Goal: Task Accomplishment & Management: Manage account settings

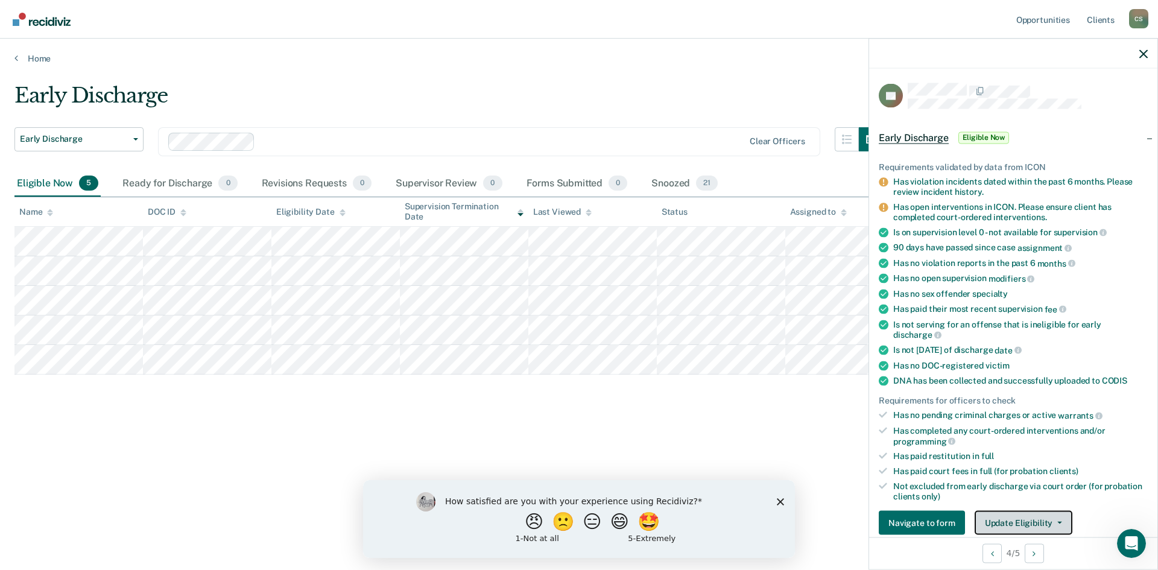
click at [1047, 522] on button "Update Eligibility" at bounding box center [1023, 523] width 98 height 24
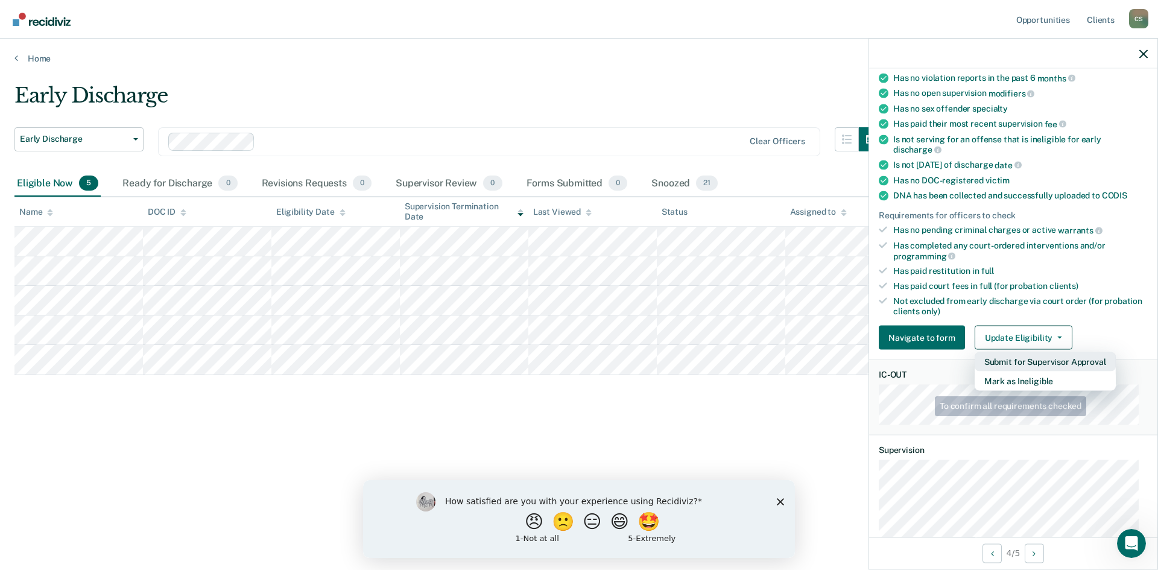
scroll to position [320, 0]
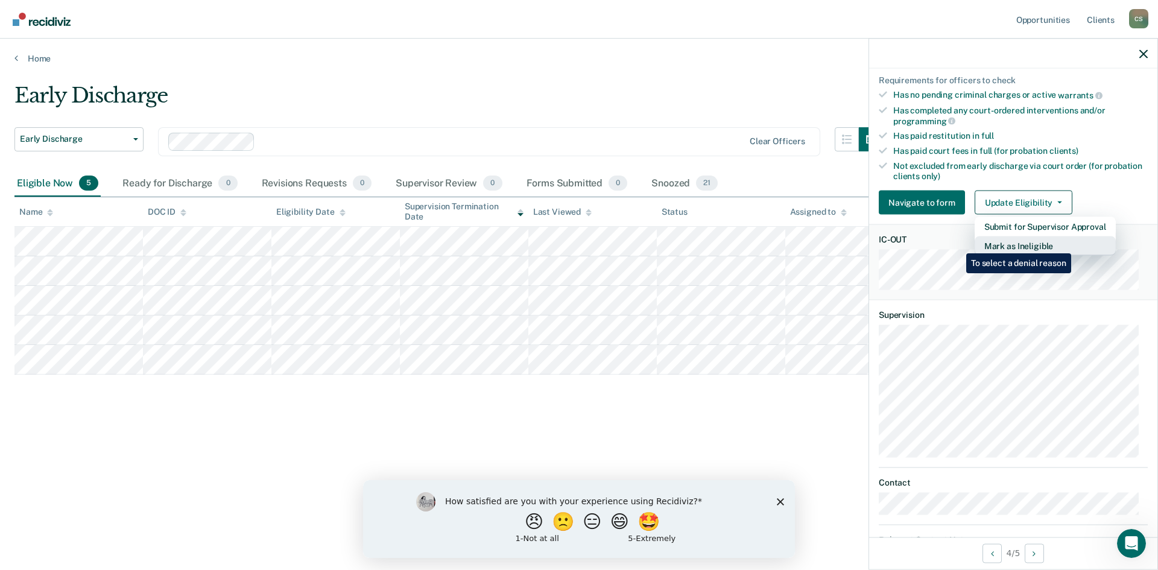
click at [1073, 244] on button "Mark as Ineligible" at bounding box center [1044, 245] width 141 height 19
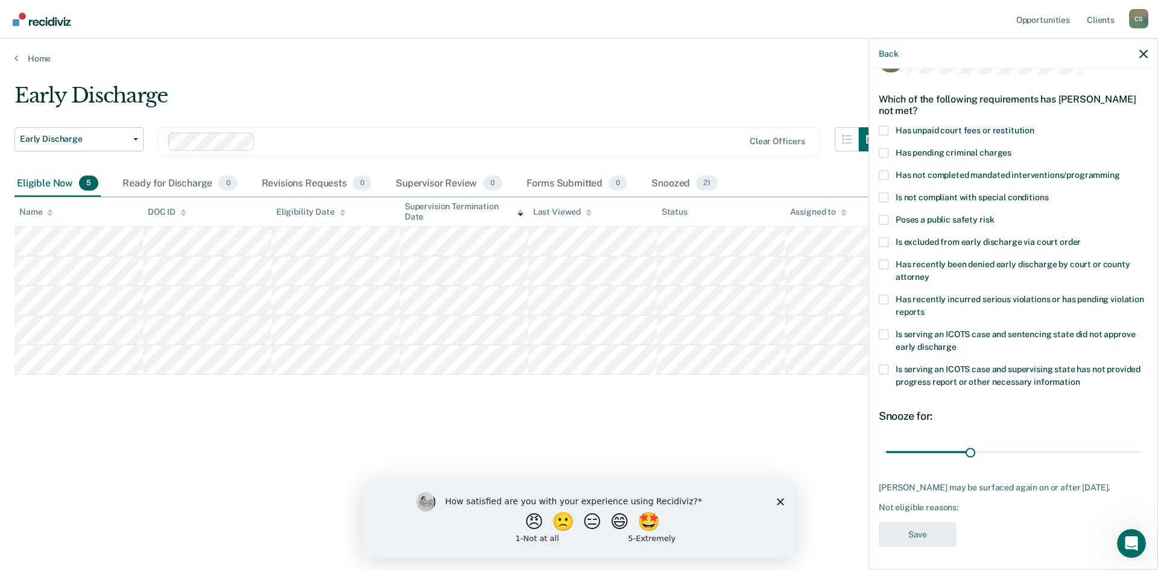
click at [885, 174] on span at bounding box center [884, 175] width 10 height 10
click at [1120, 170] on input "Has not completed mandated interventions/programming" at bounding box center [1120, 170] width 0 height 0
click at [883, 367] on span at bounding box center [884, 369] width 10 height 10
click at [1080, 377] on input "Is serving an ICOTS case and supervising state has not provided progress report…" at bounding box center [1080, 377] width 0 height 0
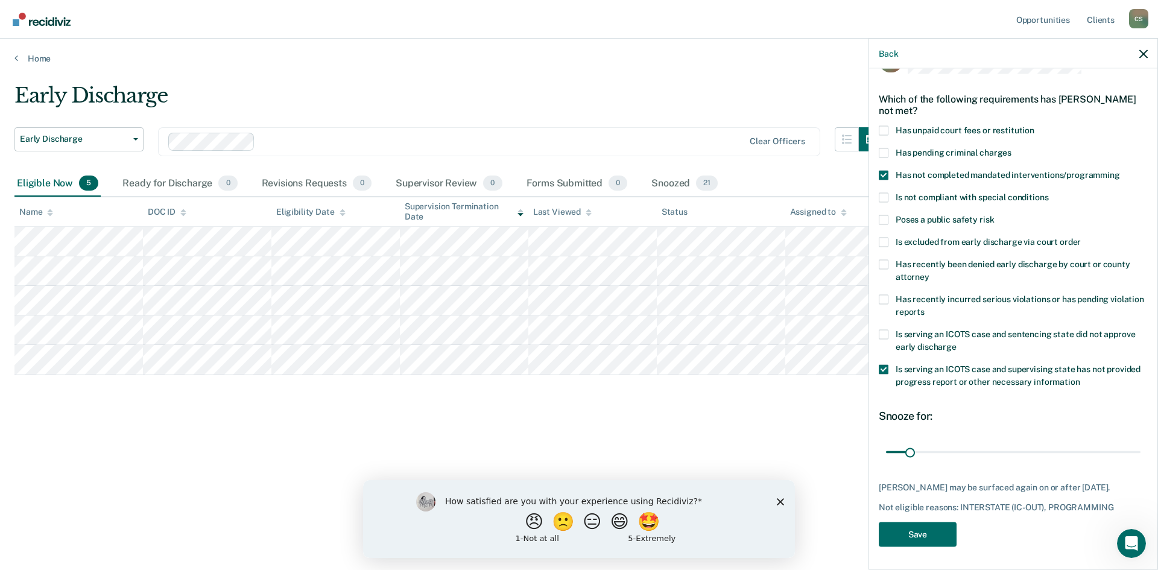
click at [887, 132] on span at bounding box center [884, 130] width 10 height 10
click at [1034, 125] on input "Has unpaid court fees or restitution" at bounding box center [1034, 125] width 0 height 0
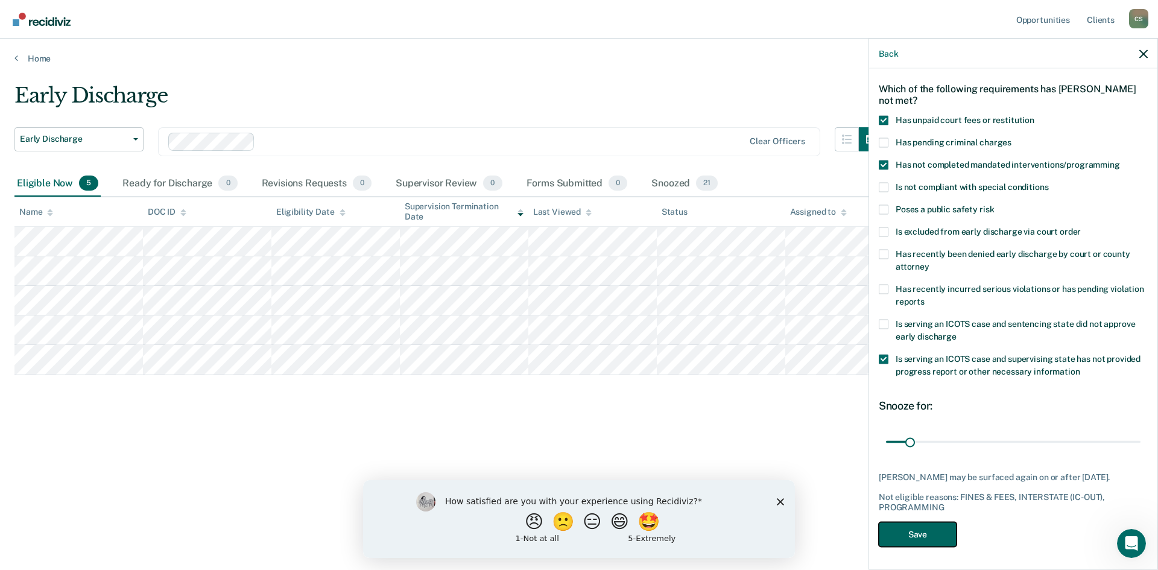
drag, startPoint x: 935, startPoint y: 531, endPoint x: 933, endPoint y: 537, distance: 6.3
click at [933, 535] on button "Save" at bounding box center [918, 534] width 78 height 25
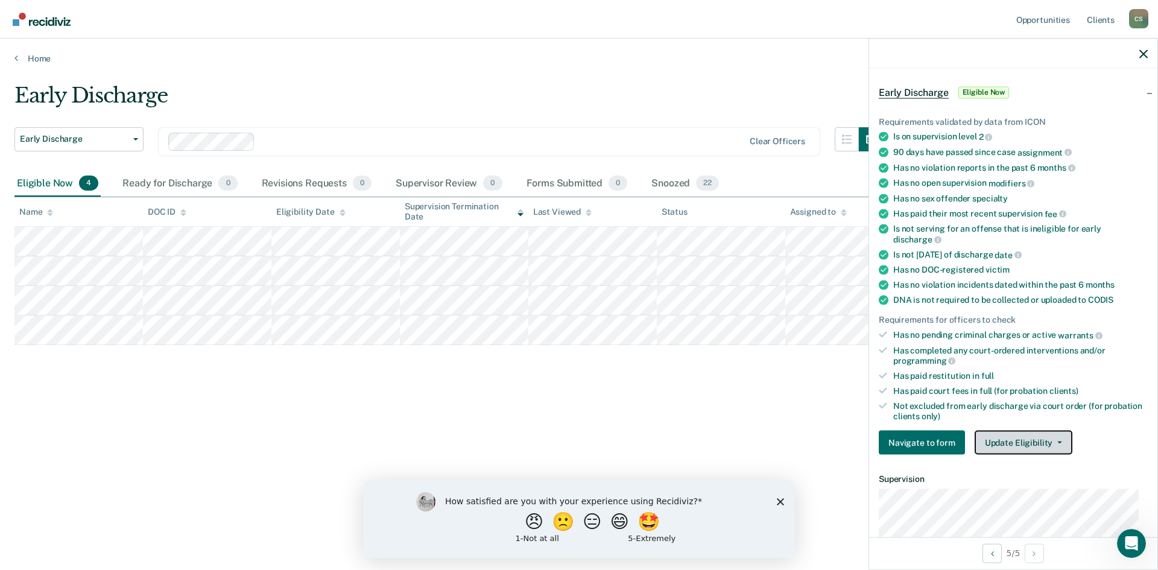
click at [1057, 441] on icon "button" at bounding box center [1059, 442] width 5 height 2
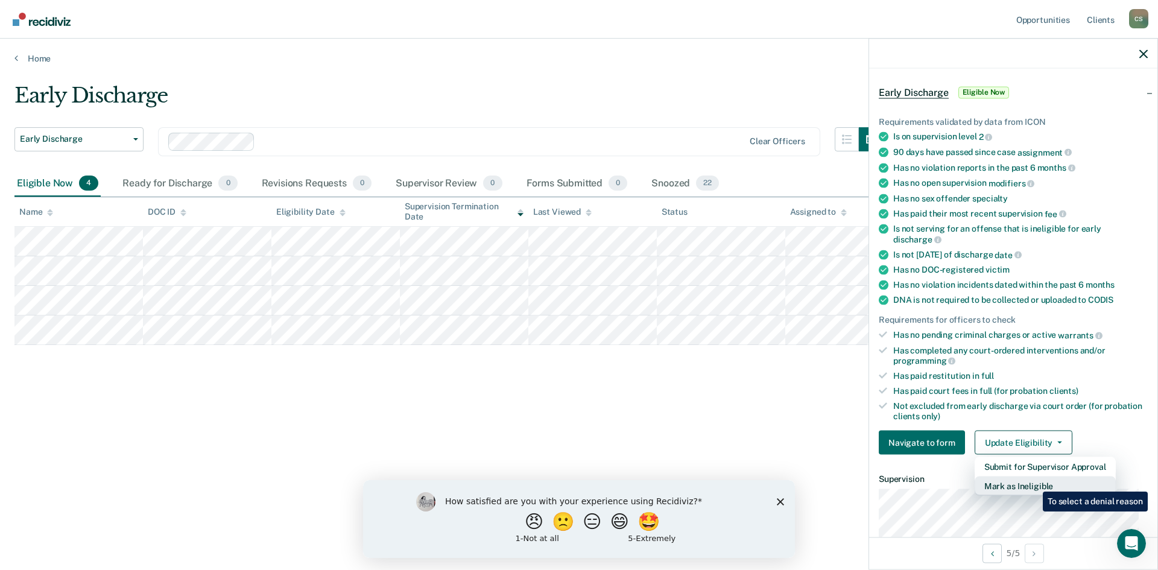
click at [1033, 482] on button "Mark as Ineligible" at bounding box center [1044, 485] width 141 height 19
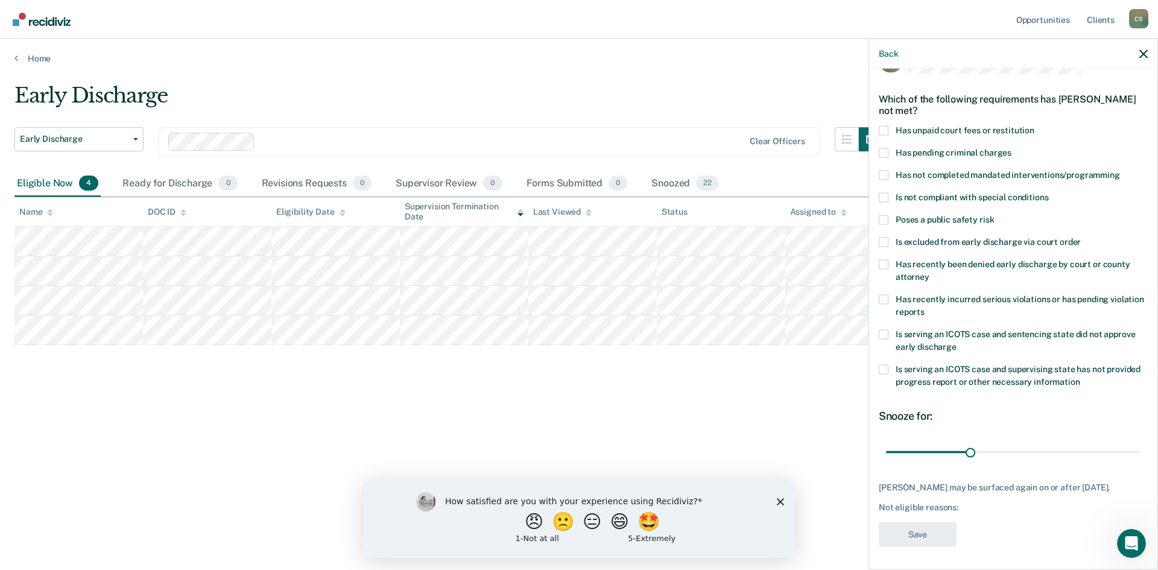
click at [881, 260] on span at bounding box center [884, 264] width 10 height 10
click at [929, 272] on input "Has recently been denied early discharge by court or county attorney" at bounding box center [929, 272] width 0 height 0
click at [918, 537] on button "Save" at bounding box center [918, 534] width 78 height 25
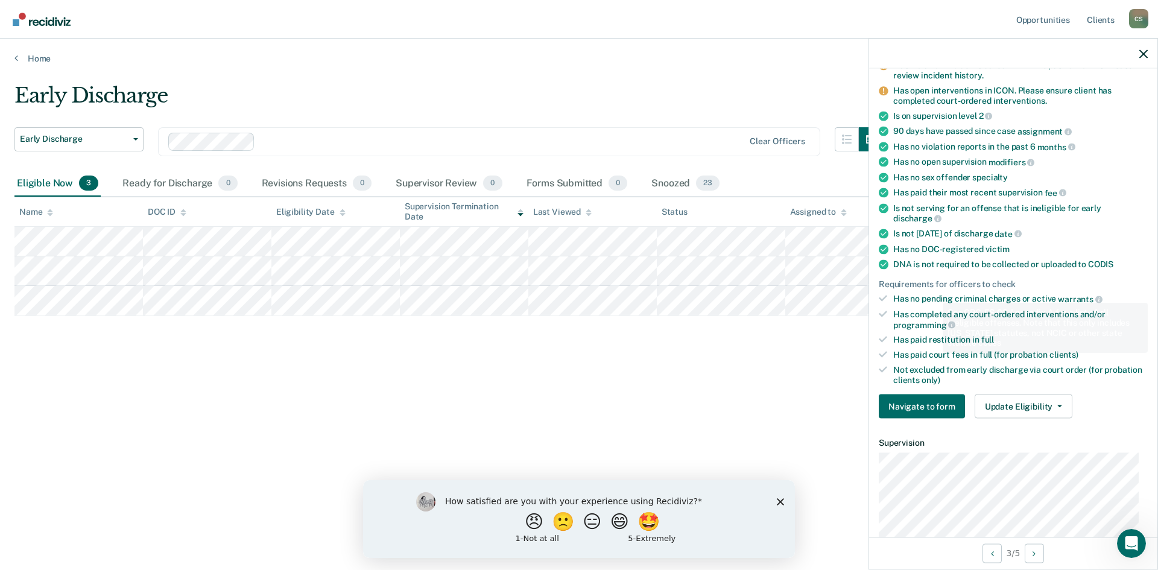
scroll to position [336, 0]
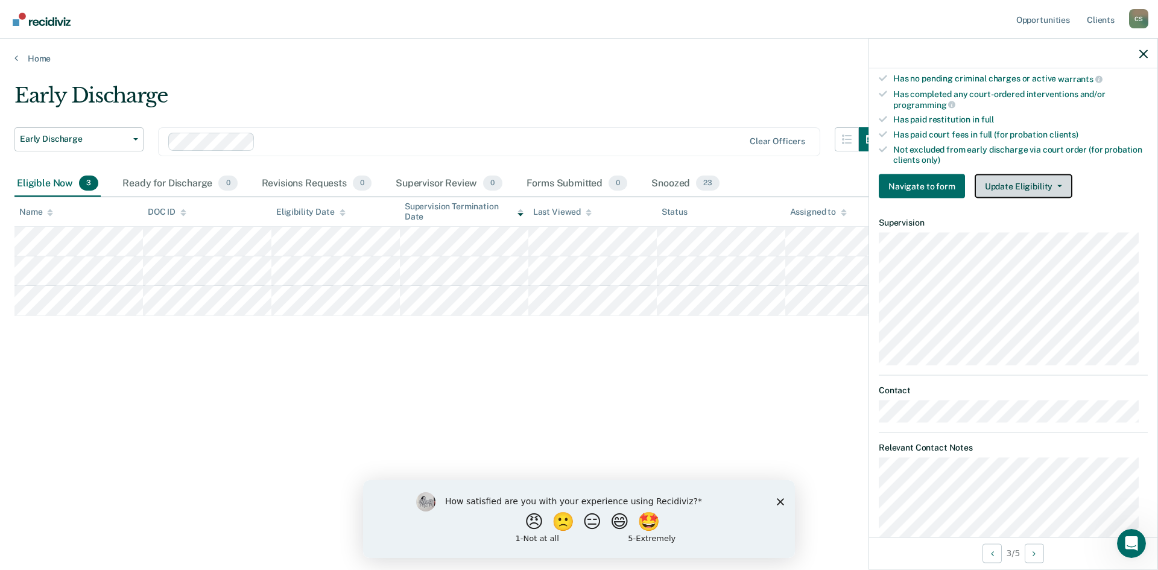
click at [1017, 192] on button "Update Eligibility" at bounding box center [1023, 186] width 98 height 24
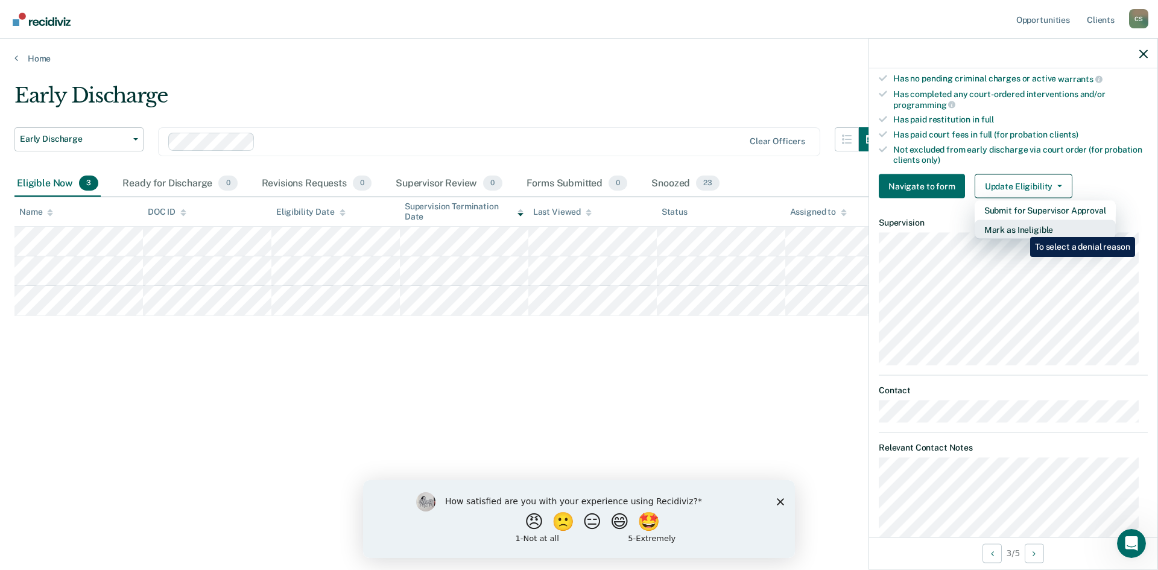
click at [1021, 228] on button "Mark as Ineligible" at bounding box center [1044, 229] width 141 height 19
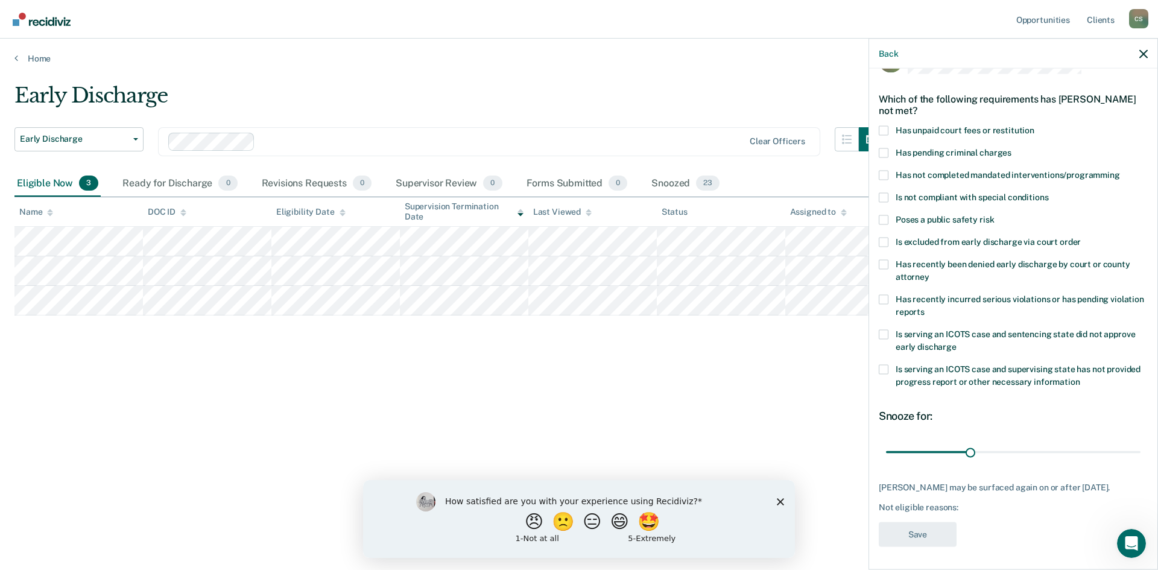
click at [885, 305] on label "Has recently incurred serious violations or has pending violation reports" at bounding box center [1013, 306] width 269 height 25
click at [924, 307] on input "Has recently incurred serious violations or has pending violation reports" at bounding box center [924, 307] width 0 height 0
click at [884, 271] on label "Has recently been denied early discharge by court or county attorney" at bounding box center [1013, 271] width 269 height 25
click at [929, 272] on input "Has recently been denied early discharge by court or county attorney" at bounding box center [929, 272] width 0 height 0
click at [881, 298] on span at bounding box center [884, 299] width 10 height 10
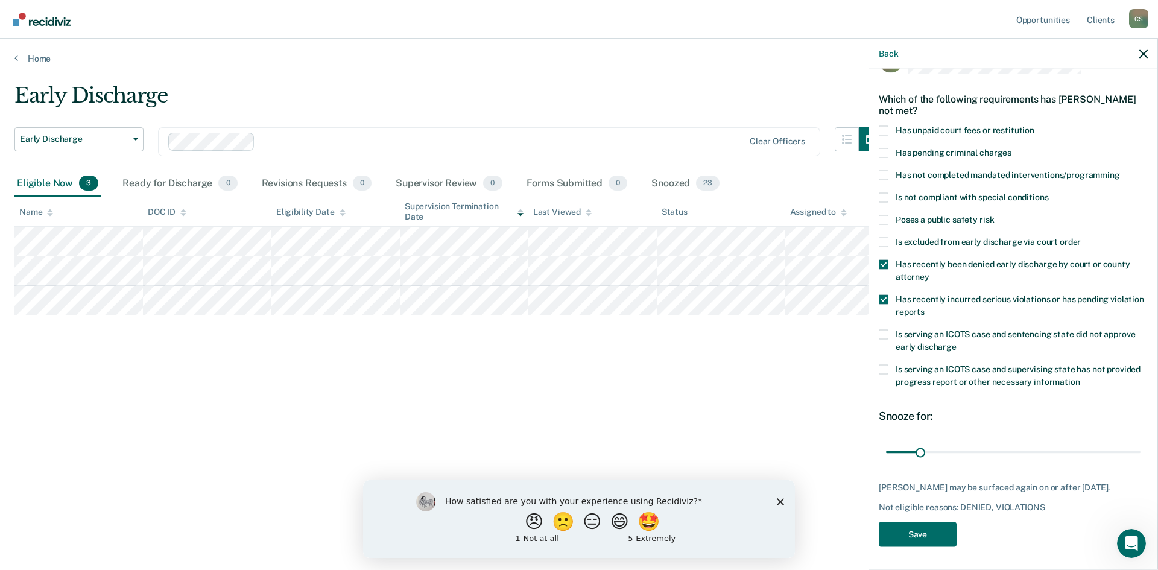
click at [924, 307] on input "Has recently incurred serious violations or has pending violation reports" at bounding box center [924, 307] width 0 height 0
click at [930, 537] on button "Save" at bounding box center [918, 534] width 78 height 25
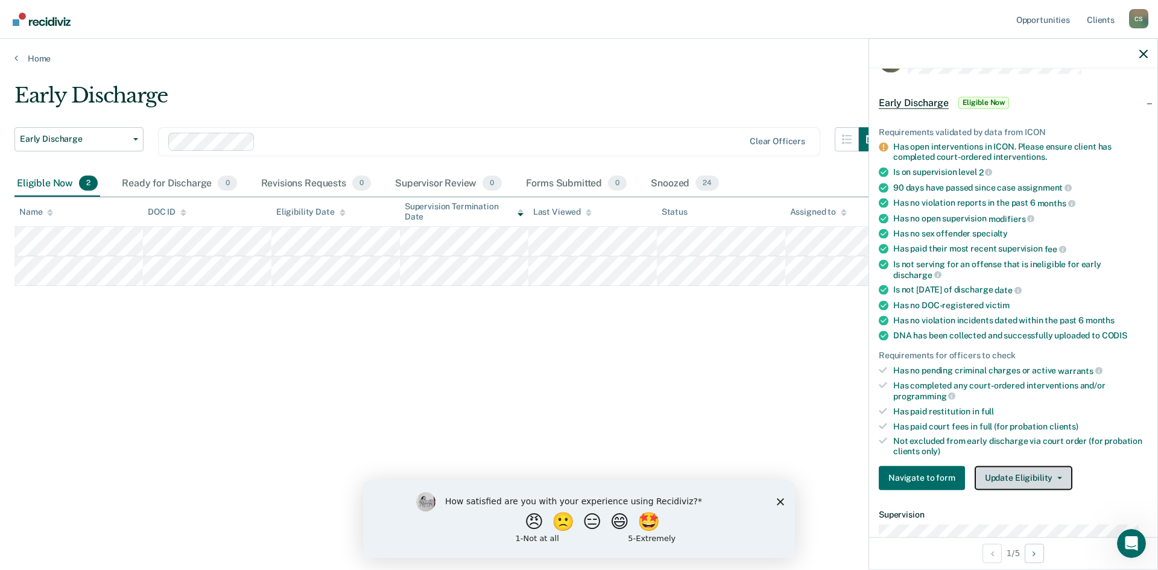
click at [1043, 473] on button "Update Eligibility" at bounding box center [1023, 477] width 98 height 24
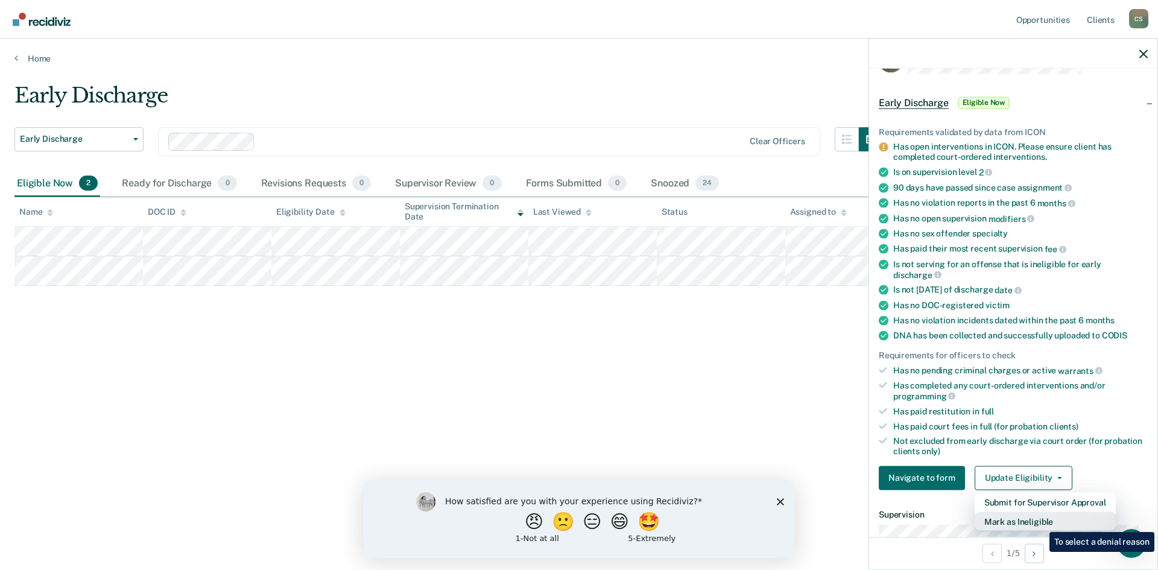
click at [1040, 523] on button "Mark as Ineligible" at bounding box center [1044, 520] width 141 height 19
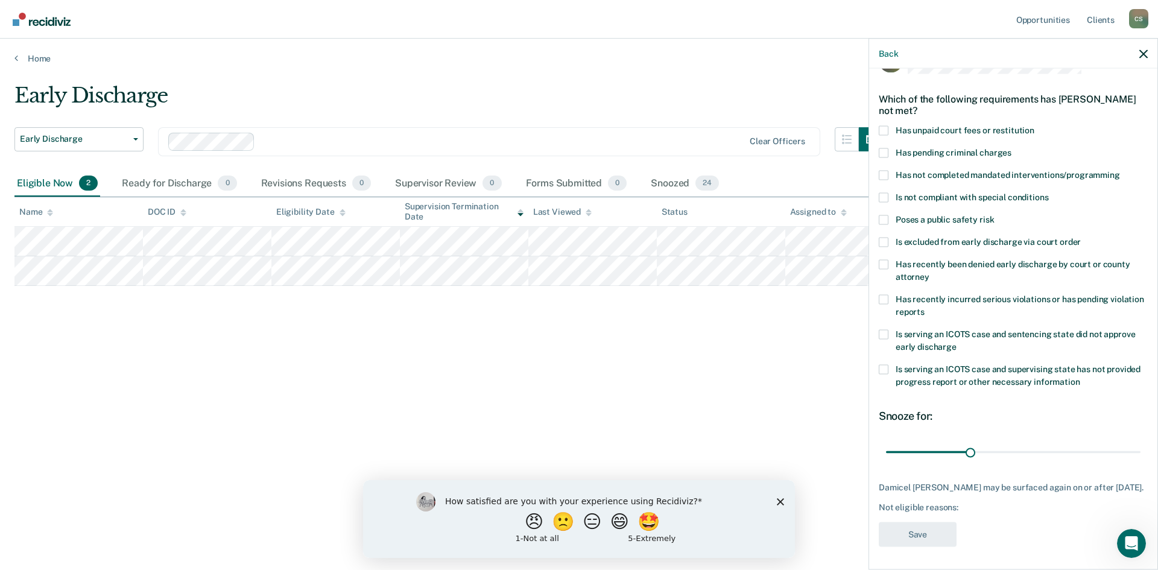
click at [888, 135] on label "Has unpaid court fees or restitution" at bounding box center [1013, 131] width 269 height 13
click at [1034, 125] on input "Has unpaid court fees or restitution" at bounding box center [1034, 125] width 0 height 0
click at [888, 176] on span at bounding box center [884, 175] width 10 height 10
click at [1120, 170] on input "Has not completed mandated interventions/programming" at bounding box center [1120, 170] width 0 height 0
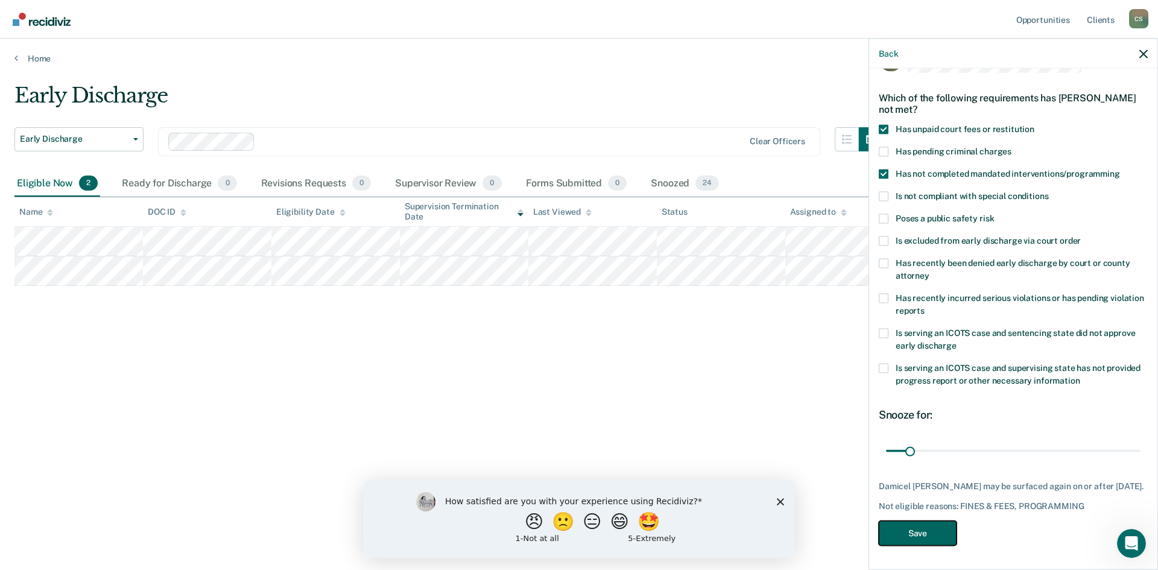
click at [935, 531] on button "Save" at bounding box center [918, 532] width 78 height 25
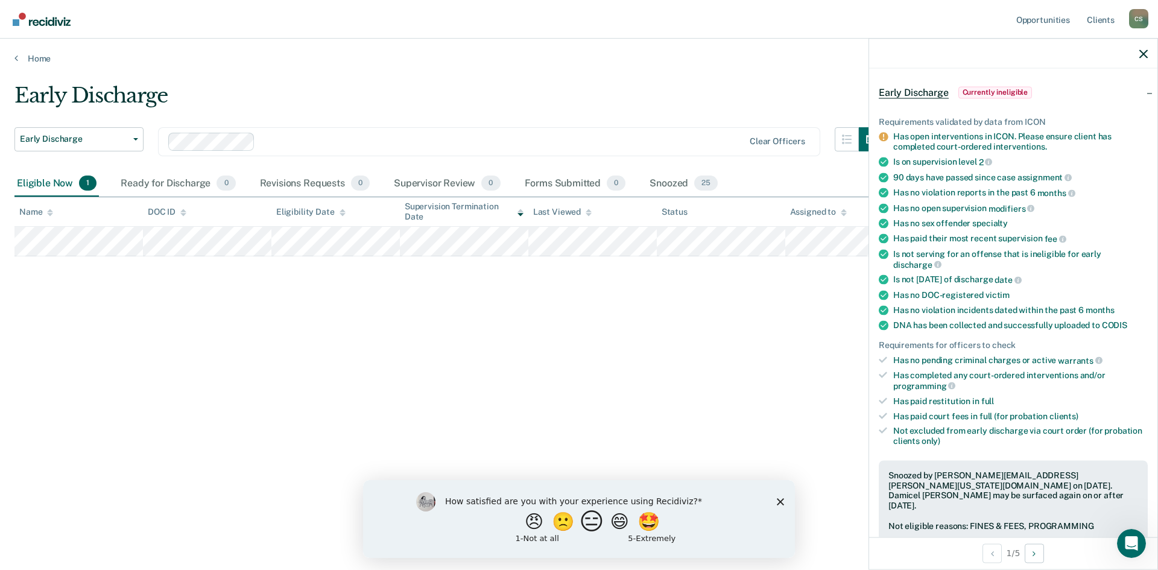
click at [591, 527] on button "😑" at bounding box center [593, 521] width 28 height 24
click at [697, 530] on icon "Submit your response" at bounding box center [701, 530] width 10 height 10
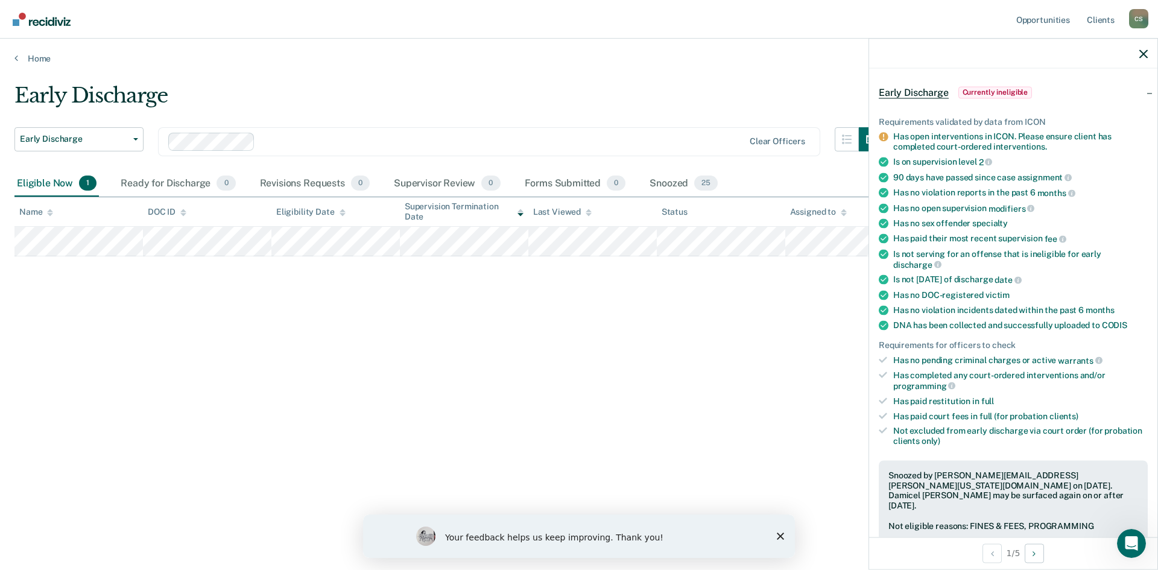
click at [781, 532] on icon "Close survey" at bounding box center [780, 535] width 7 height 7
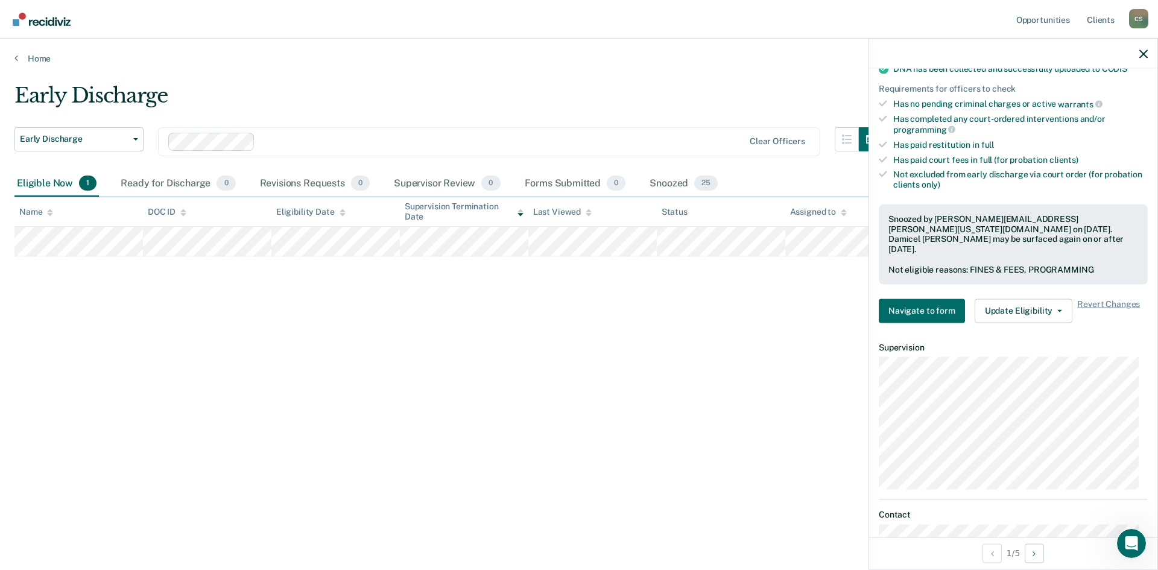
scroll to position [347, 0]
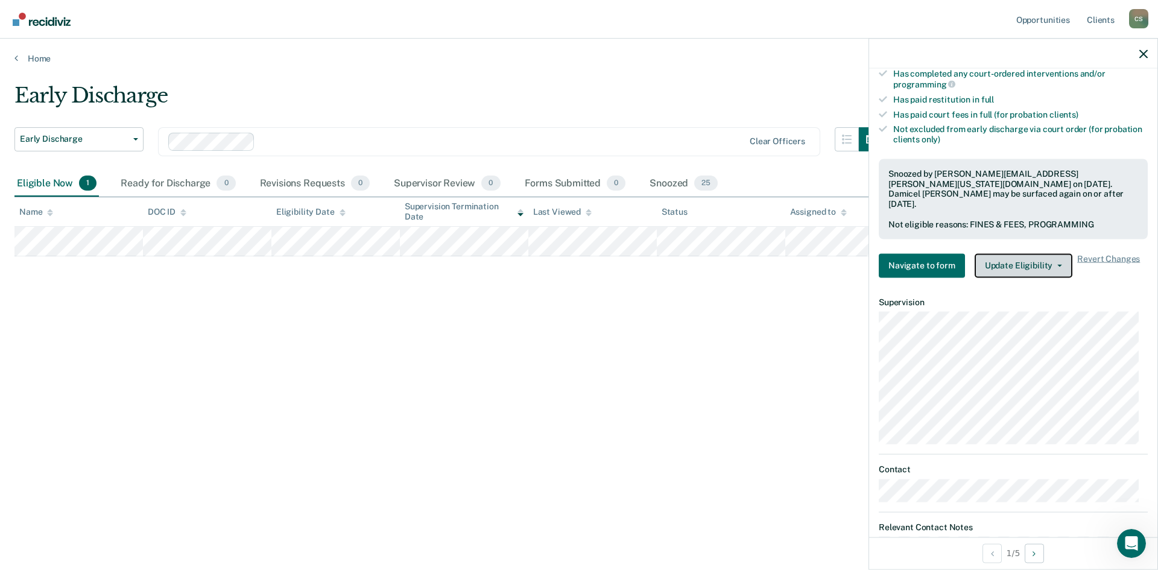
click at [1037, 253] on button "Update Eligibility" at bounding box center [1023, 265] width 98 height 24
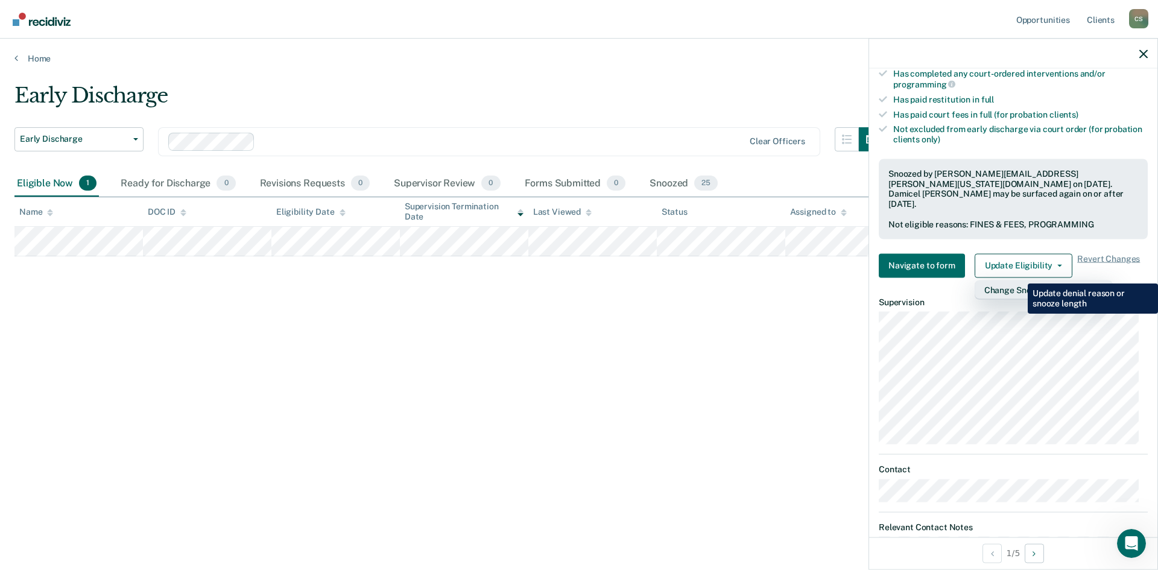
click at [1018, 280] on button "Change Snooze/Denial Reason" at bounding box center [1043, 289] width 138 height 19
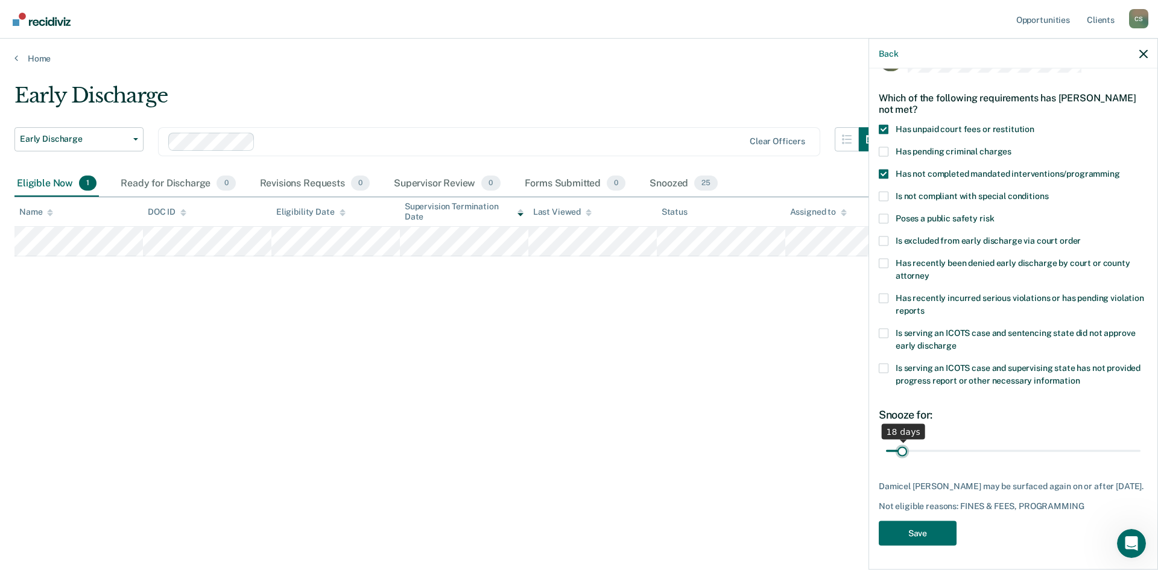
drag, startPoint x: 910, startPoint y: 443, endPoint x: 901, endPoint y: 447, distance: 10.0
click at [901, 447] on input "range" at bounding box center [1013, 450] width 254 height 21
type input "26"
click at [907, 440] on input "range" at bounding box center [1013, 450] width 254 height 21
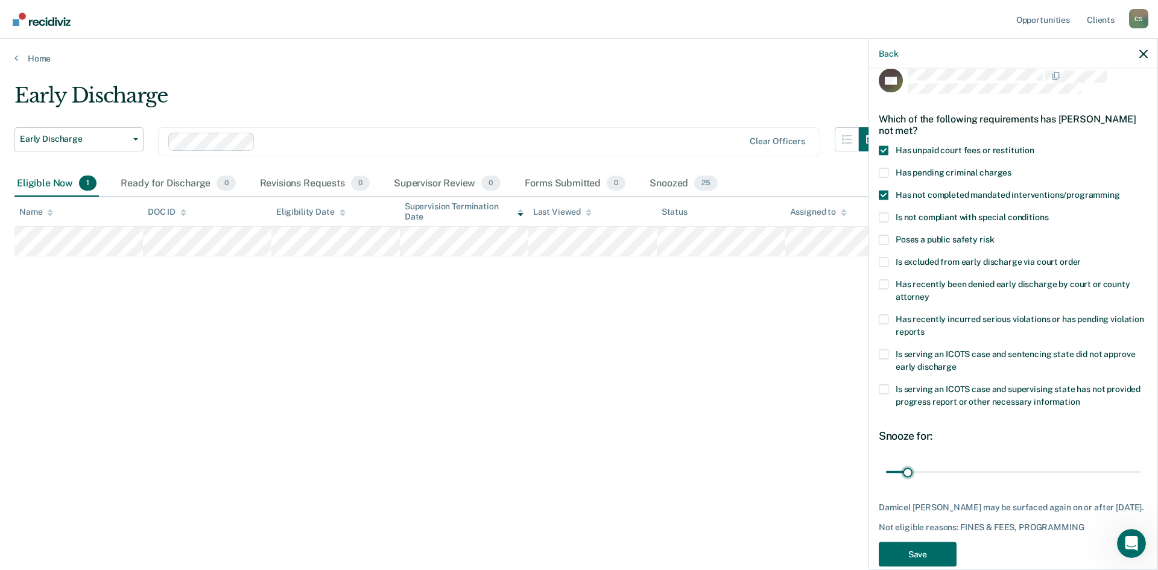
scroll to position [0, 0]
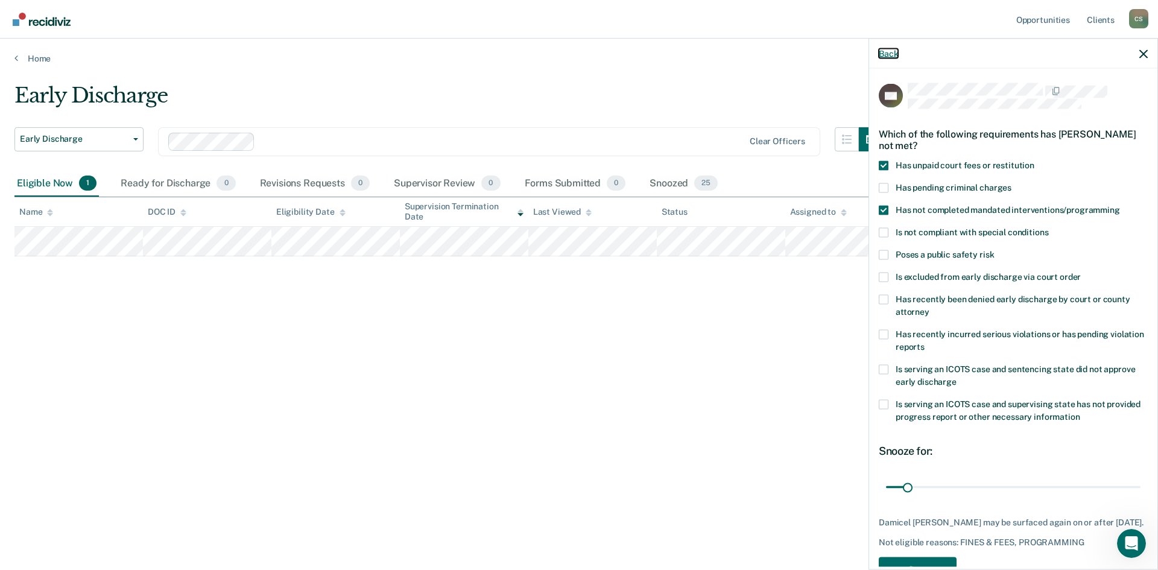
click at [891, 51] on button "Back" at bounding box center [888, 53] width 19 height 10
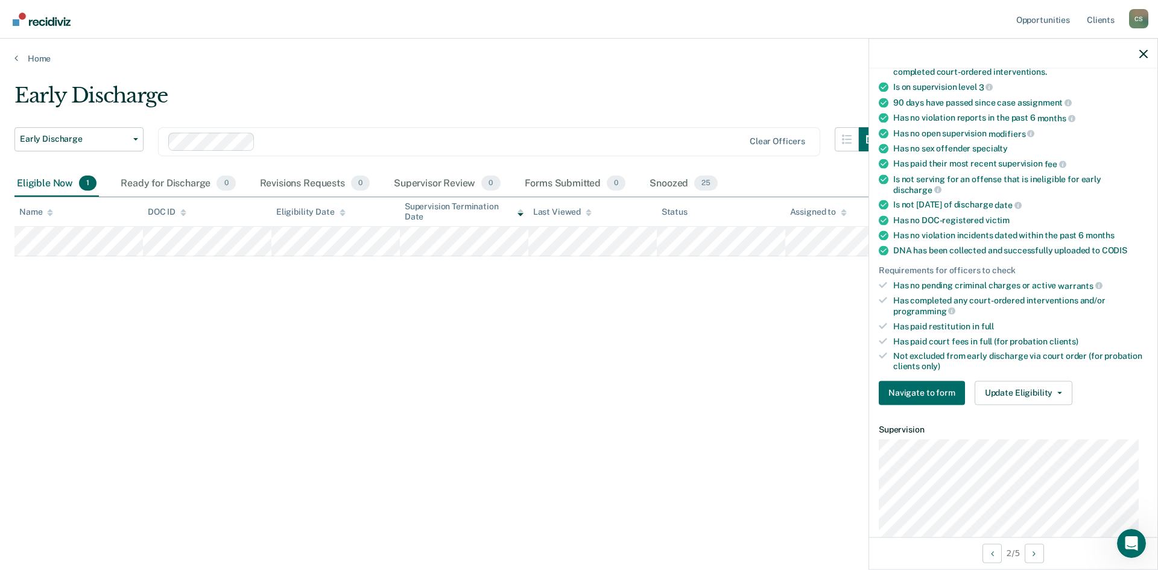
scroll to position [121, 0]
click at [1039, 385] on button "Update Eligibility" at bounding box center [1023, 392] width 98 height 24
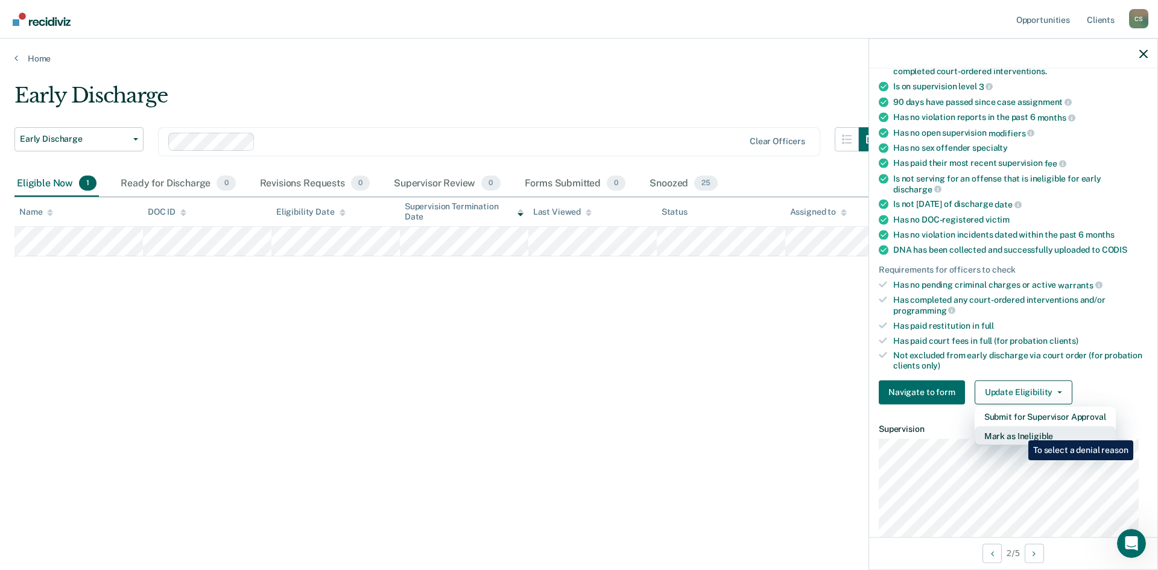
click at [1019, 431] on button "Mark as Ineligible" at bounding box center [1044, 435] width 141 height 19
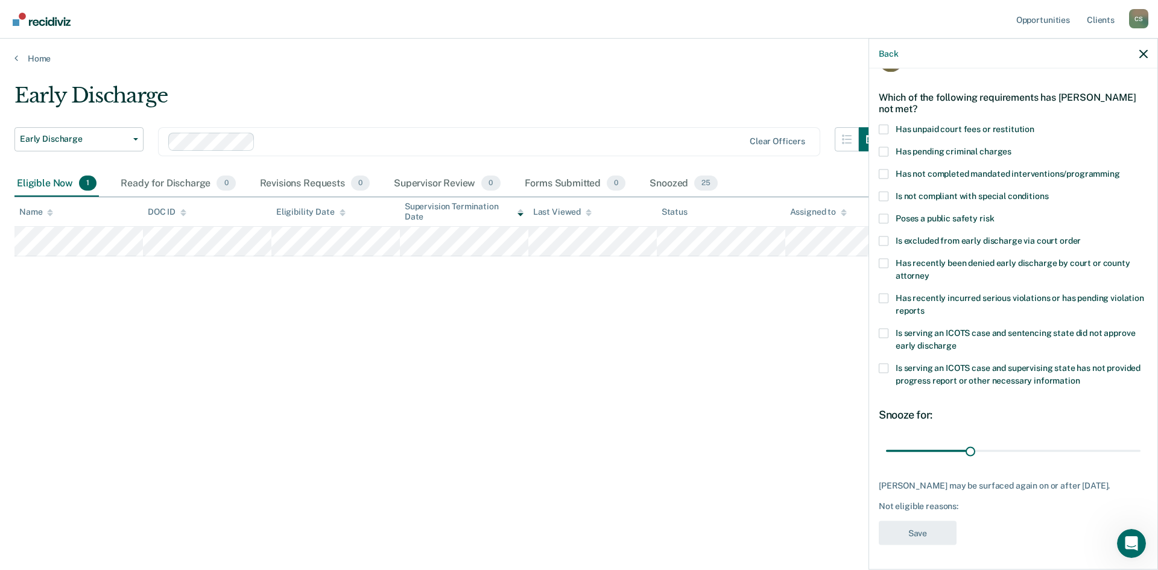
scroll to position [24, 0]
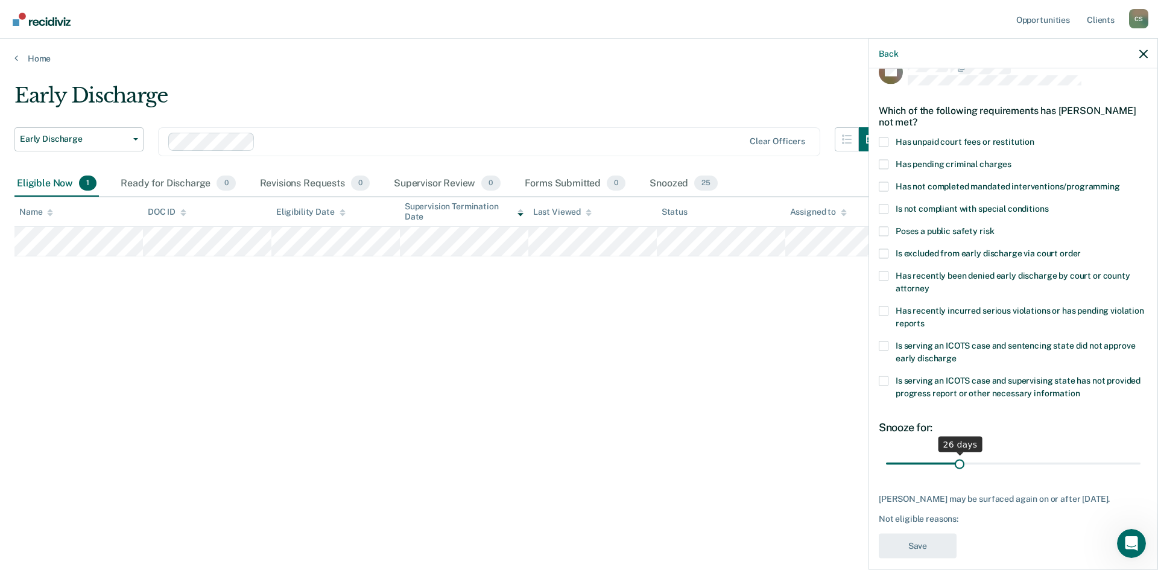
drag, startPoint x: 968, startPoint y: 451, endPoint x: 957, endPoint y: 453, distance: 11.6
click at [957, 453] on input "range" at bounding box center [1013, 463] width 254 height 21
type input "25"
click at [953, 455] on input "range" at bounding box center [1013, 463] width 254 height 21
click at [883, 271] on span at bounding box center [884, 276] width 10 height 10
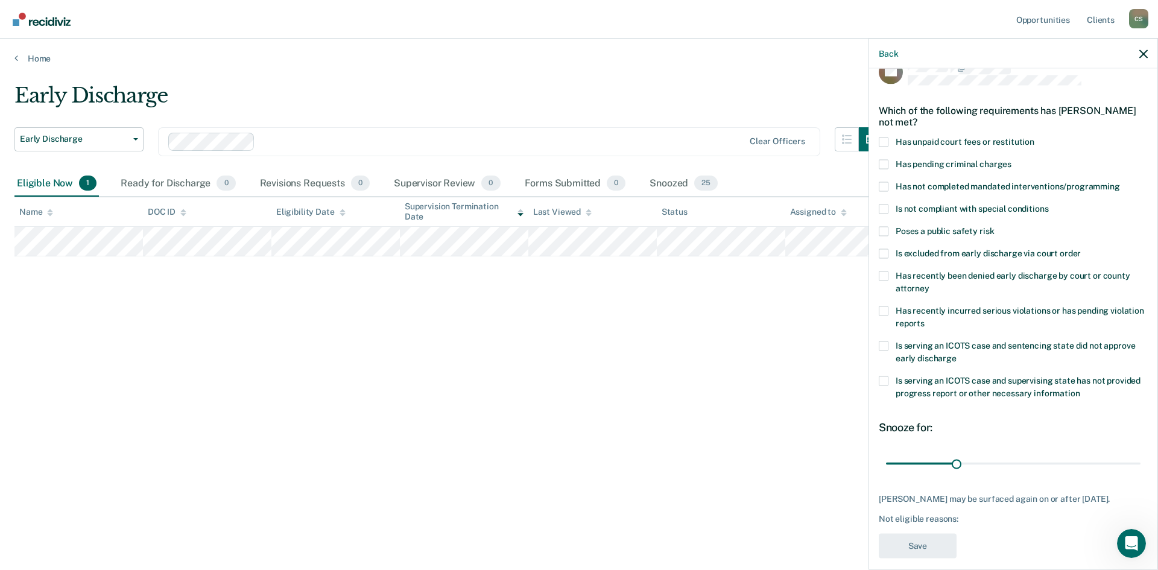
click at [929, 283] on input "Has recently been denied early discharge by court or county attorney" at bounding box center [929, 283] width 0 height 0
click at [893, 535] on button "Save" at bounding box center [918, 545] width 78 height 25
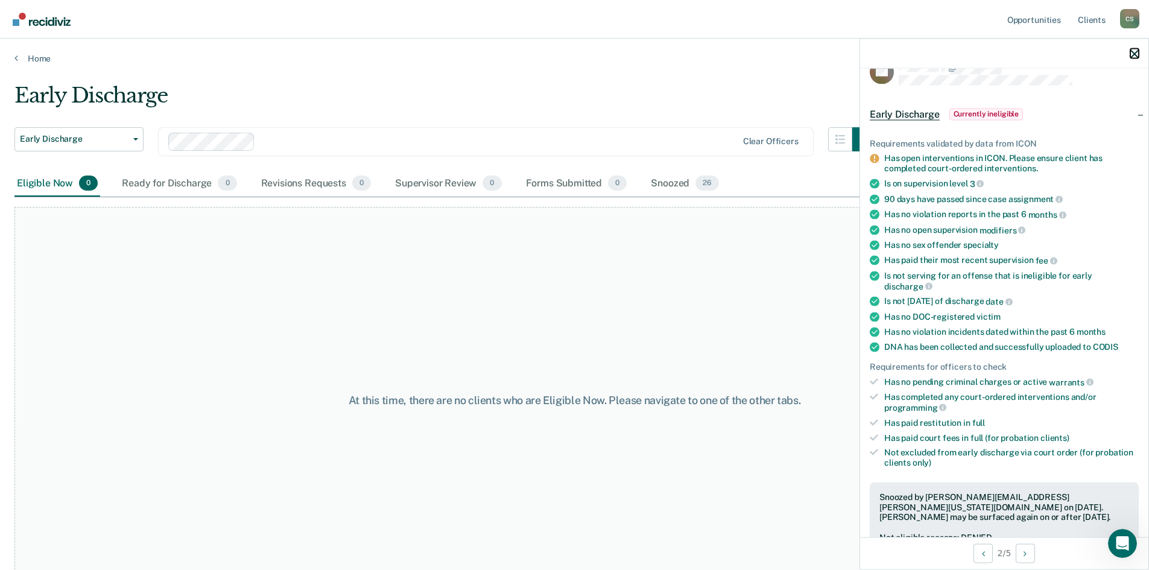
click at [1135, 50] on icon "button" at bounding box center [1134, 53] width 8 height 8
